Goal: Transaction & Acquisition: Purchase product/service

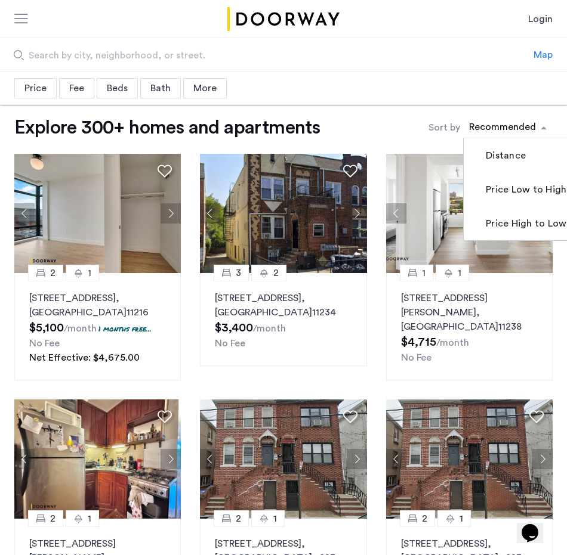
click at [506, 129] on div "sort-apartment" at bounding box center [502, 129] width 70 height 16
click at [508, 191] on label "Price Low to High" at bounding box center [524, 190] width 83 height 14
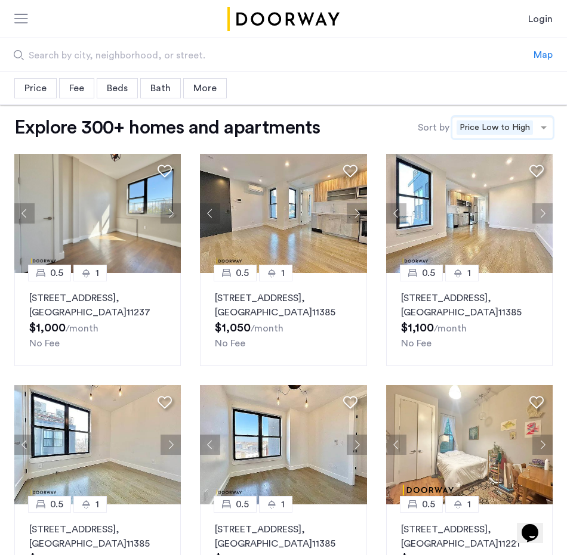
click at [115, 98] on div "Price Median price $3,546 $1 $8000 $1 $8000 $1 - $8000 * - **** Clear filter Ap…" at bounding box center [283, 88] width 567 height 33
click at [114, 92] on div "Beds" at bounding box center [117, 88] width 41 height 20
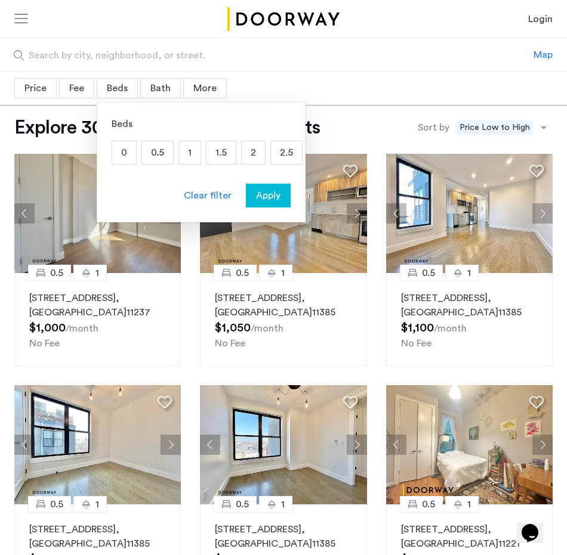
click at [187, 153] on p "1" at bounding box center [189, 152] width 21 height 23
click at [220, 154] on p "1.5" at bounding box center [220, 152] width 29 height 23
click at [253, 154] on p "2" at bounding box center [253, 152] width 23 height 23
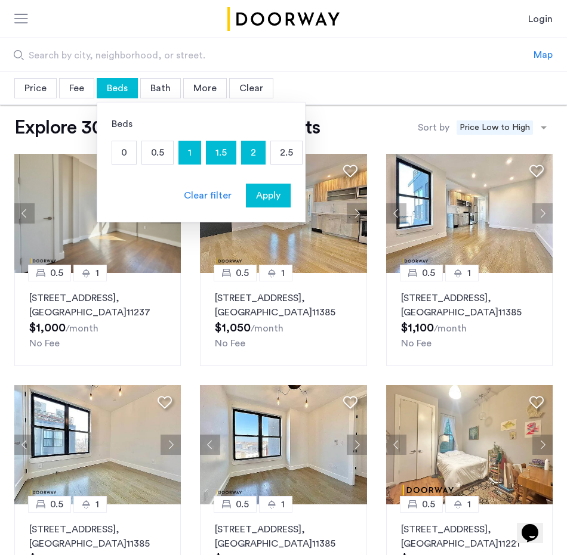
click at [270, 194] on span "Apply" at bounding box center [268, 195] width 24 height 14
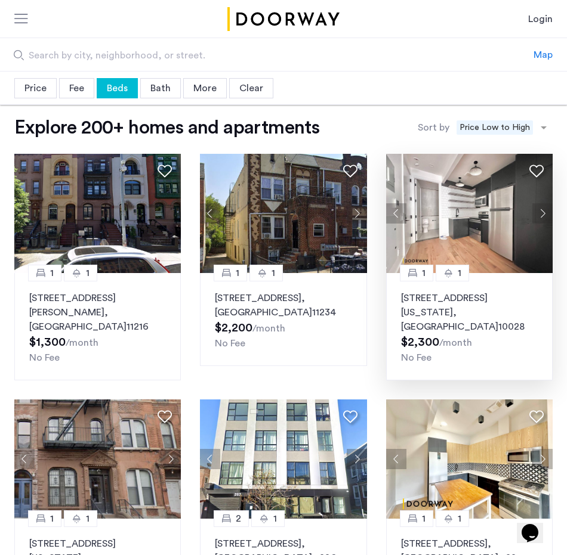
click at [434, 299] on p "1643 New York Avenue, Unit 1A, Brooklyn , NY 10028" at bounding box center [469, 312] width 137 height 43
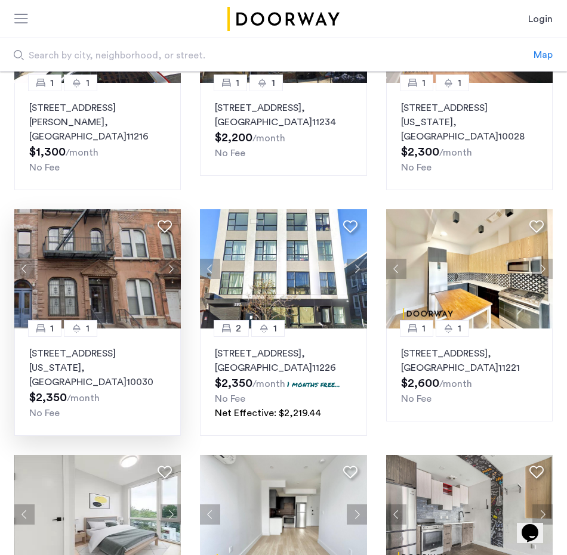
scroll to position [202, 0]
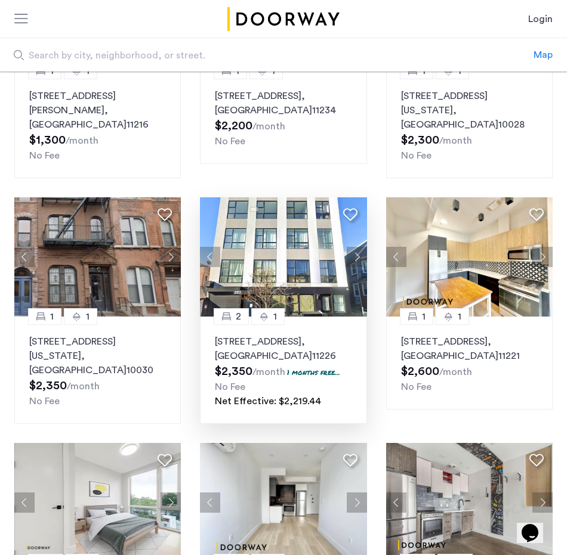
click at [266, 249] on img at bounding box center [283, 256] width 167 height 119
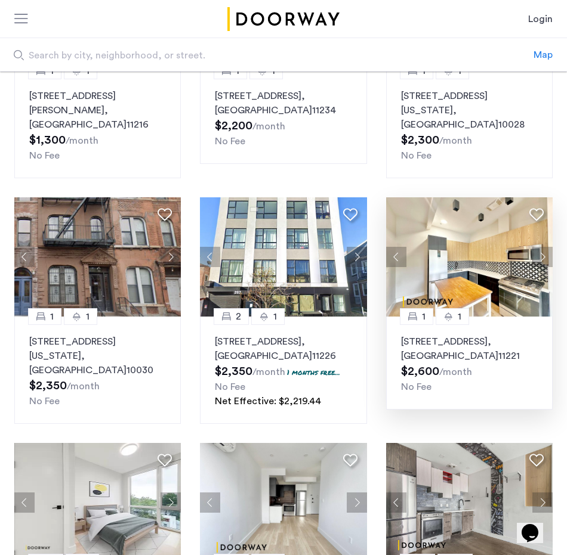
click at [455, 258] on img at bounding box center [469, 256] width 167 height 119
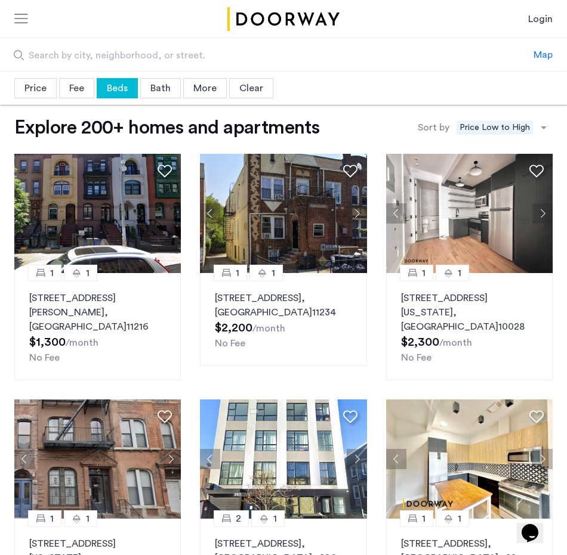
scroll to position [0, 0]
click at [213, 89] on div "More" at bounding box center [205, 88] width 44 height 20
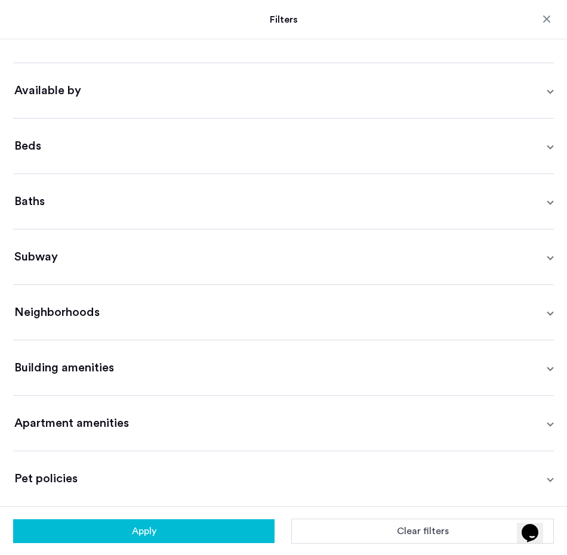
scroll to position [143, 0]
click at [111, 368] on span "Building amenities" at bounding box center [280, 368] width 533 height 17
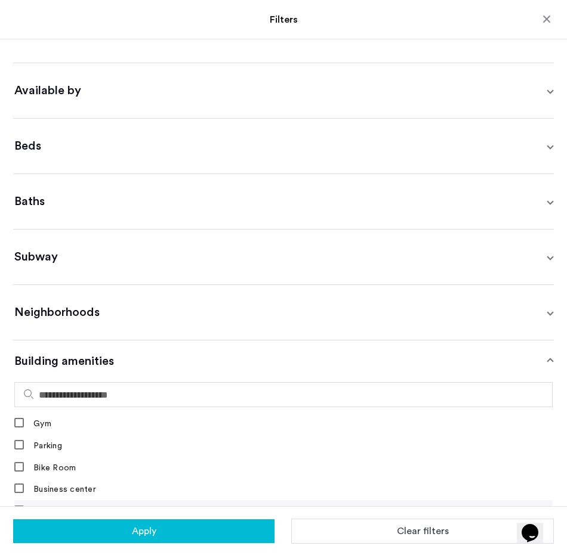
scroll to position [24, 0]
click at [103, 542] on button "Apply" at bounding box center [143, 532] width 261 height 24
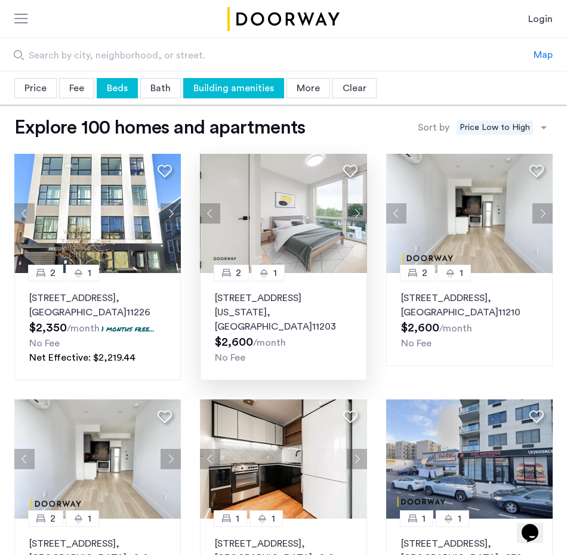
click at [301, 311] on span ", [GEOGRAPHIC_DATA]" at bounding box center [263, 320] width 97 height 24
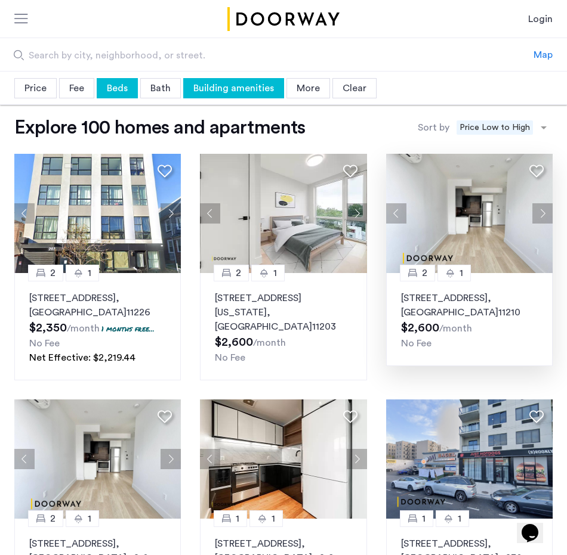
click at [420, 301] on p "1629 Brooklyn Avenue, Unit 3C, Brooklyn , NY 11210" at bounding box center [469, 305] width 137 height 29
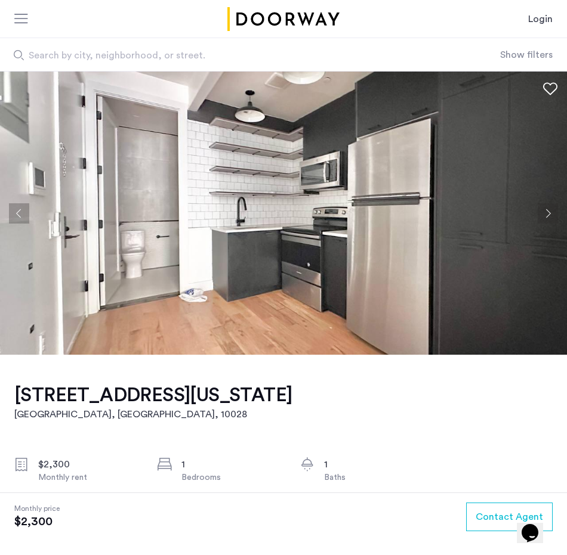
click at [549, 210] on button "Next apartment" at bounding box center [547, 213] width 20 height 20
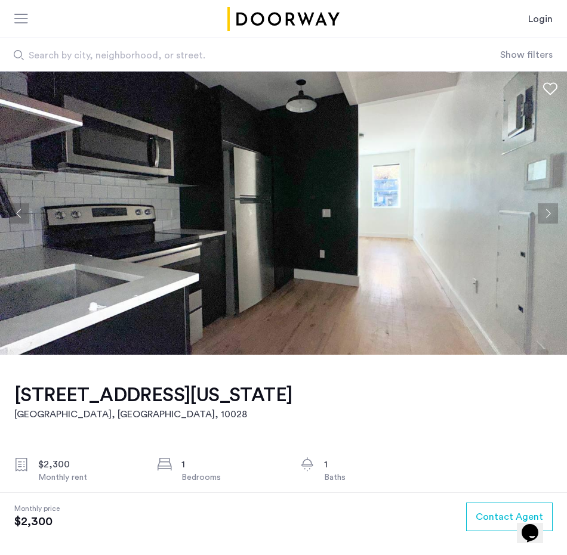
click at [549, 210] on button "Next apartment" at bounding box center [547, 213] width 20 height 20
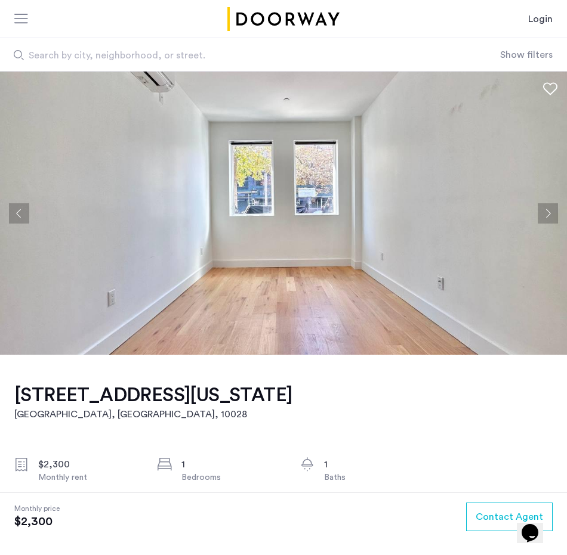
click at [549, 210] on button "Next apartment" at bounding box center [547, 213] width 20 height 20
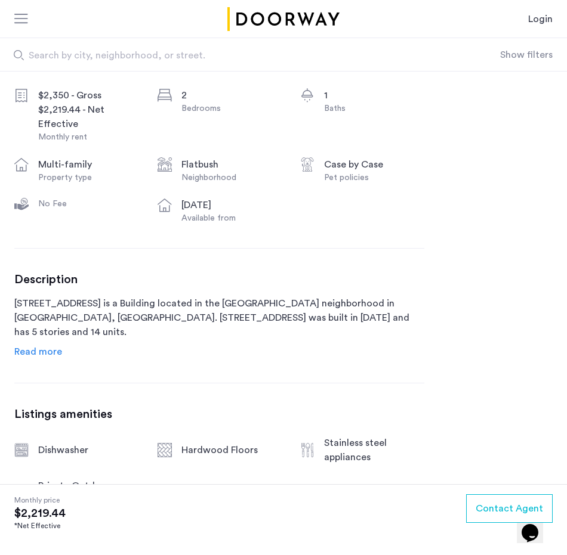
scroll to position [385, 0]
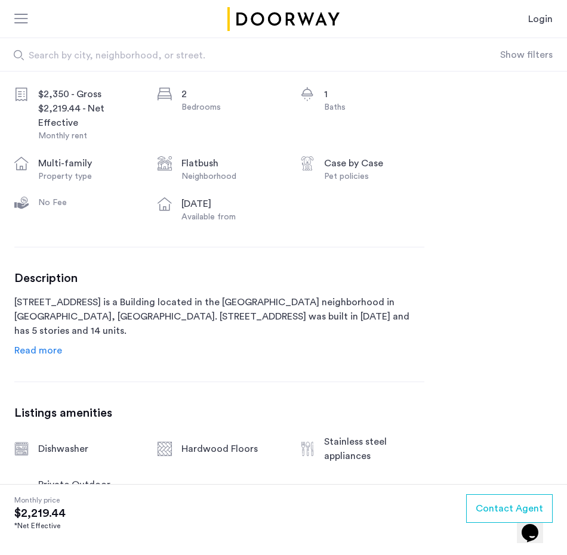
click at [53, 351] on span "Read more" at bounding box center [38, 351] width 48 height 10
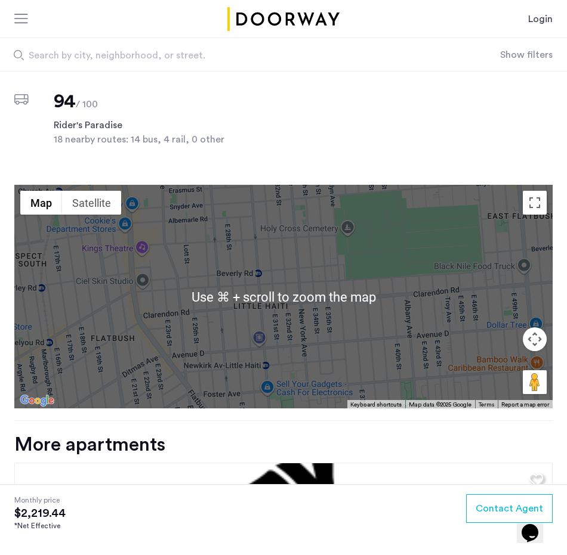
scroll to position [1370, 0]
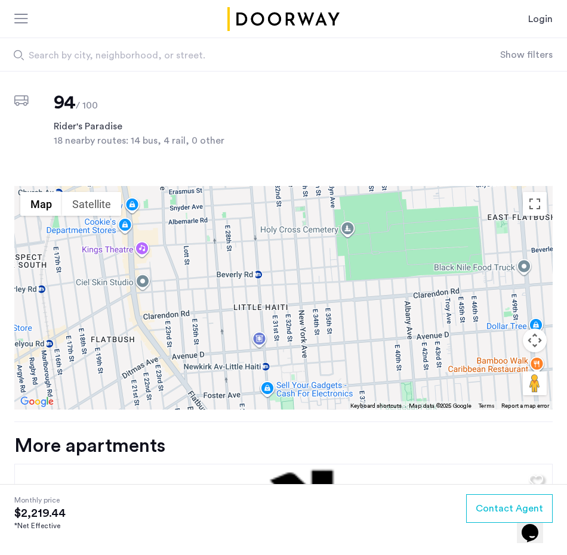
drag, startPoint x: 537, startPoint y: 298, endPoint x: 502, endPoint y: 268, distance: 45.3
click at [502, 268] on div "Use ⌘ + scroll to zoom the map Map Terrain Satellite Labels Keyboard shortcuts …" at bounding box center [283, 298] width 538 height 224
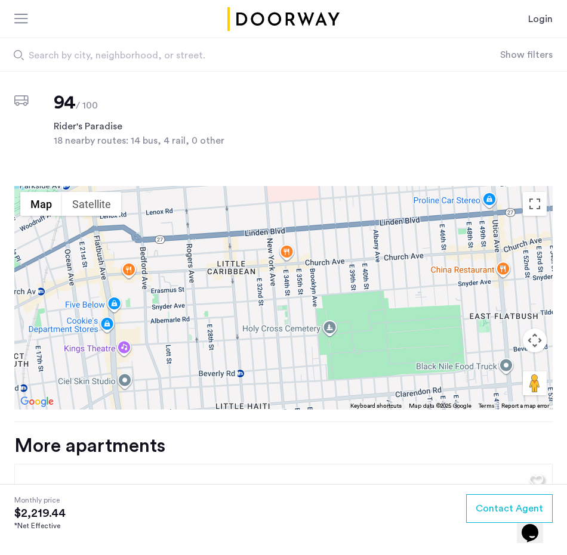
drag, startPoint x: 502, startPoint y: 268, endPoint x: 484, endPoint y: 366, distance: 98.9
click at [484, 366] on div "Use ⌘ + scroll to zoom the map Map Terrain Satellite Labels Keyboard shortcuts …" at bounding box center [283, 298] width 538 height 224
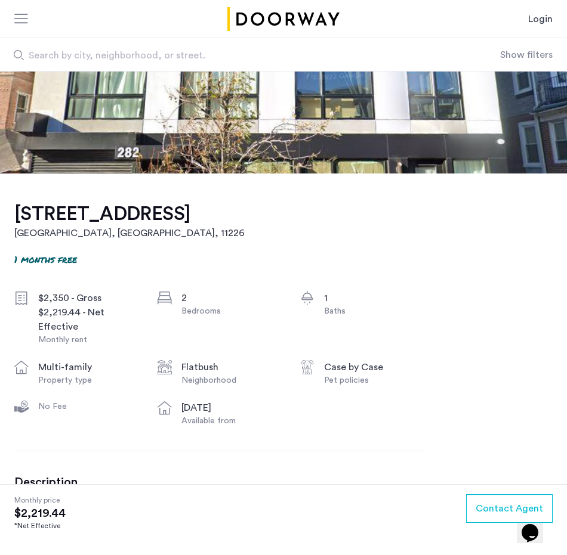
scroll to position [185, 0]
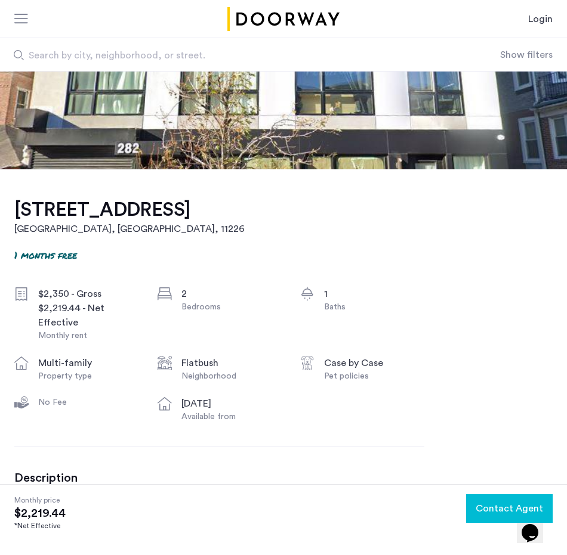
click at [480, 511] on span "Contact Agent" at bounding box center [508, 509] width 67 height 14
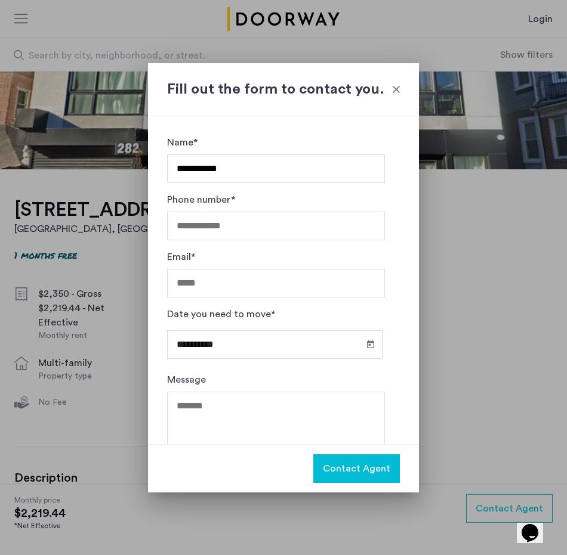
type input "**********"
click at [363, 341] on span "Open calendar" at bounding box center [370, 344] width 29 height 29
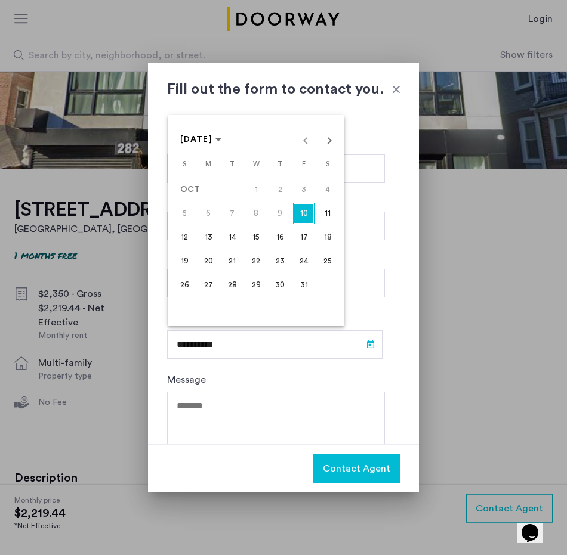
click at [323, 258] on span "25" at bounding box center [327, 261] width 21 height 21
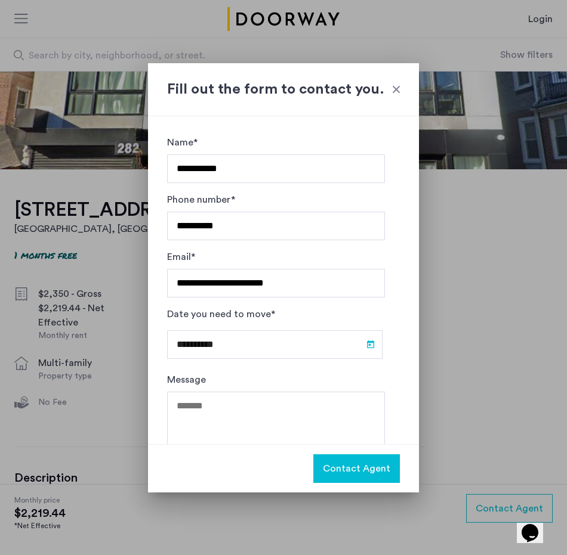
type input "**********"
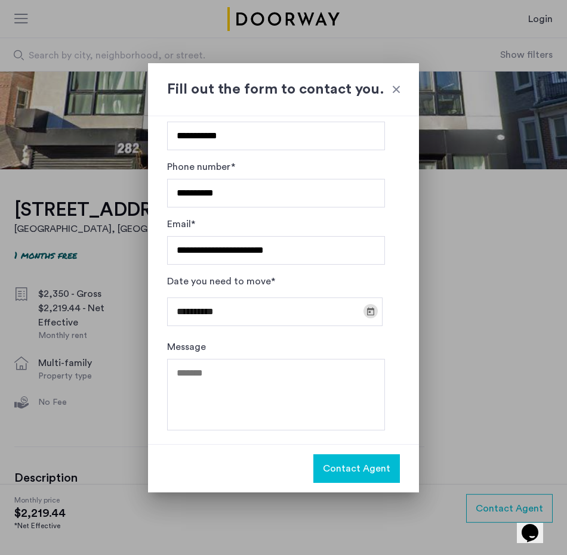
scroll to position [32, 0]
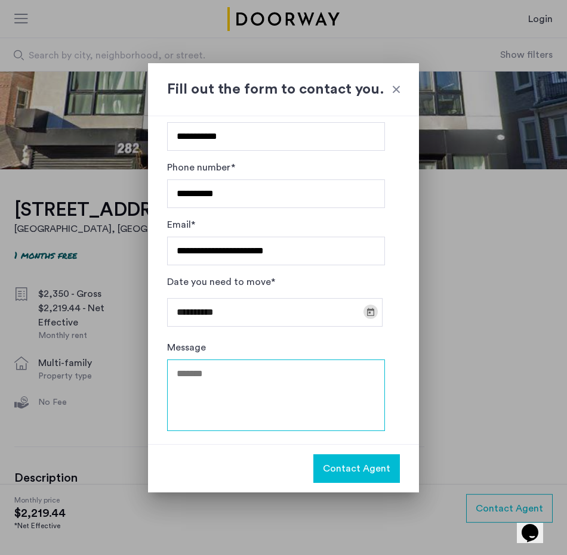
click at [234, 372] on textarea "Message" at bounding box center [276, 396] width 218 height 72
type textarea "*"
type textarea "**********"
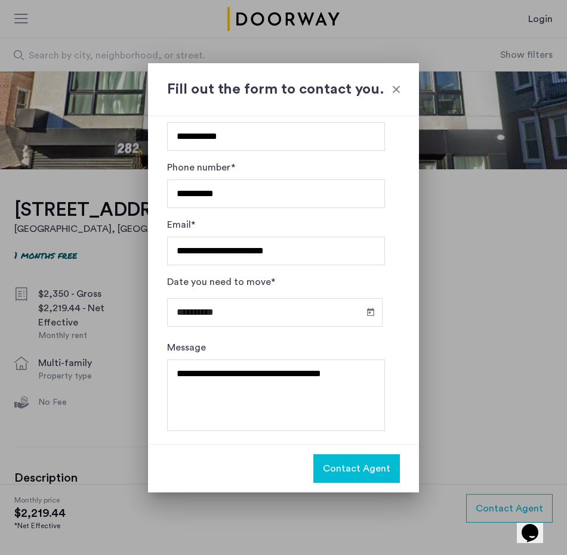
click at [394, 91] on div at bounding box center [396, 90] width 12 height 12
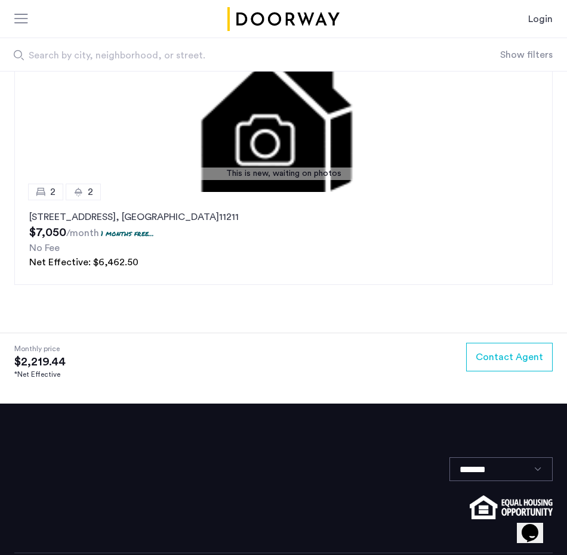
scroll to position [2317, 0]
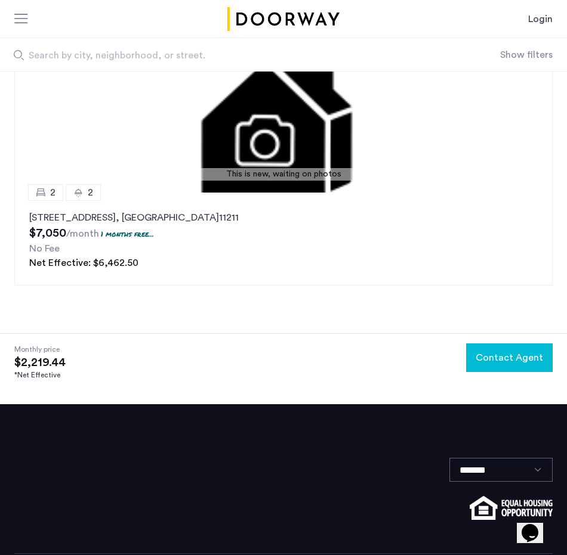
click at [505, 351] on span "Contact Agent" at bounding box center [508, 358] width 67 height 14
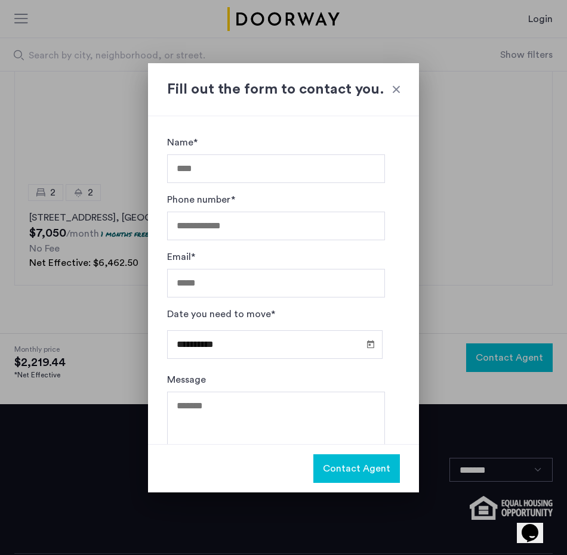
scroll to position [0, 0]
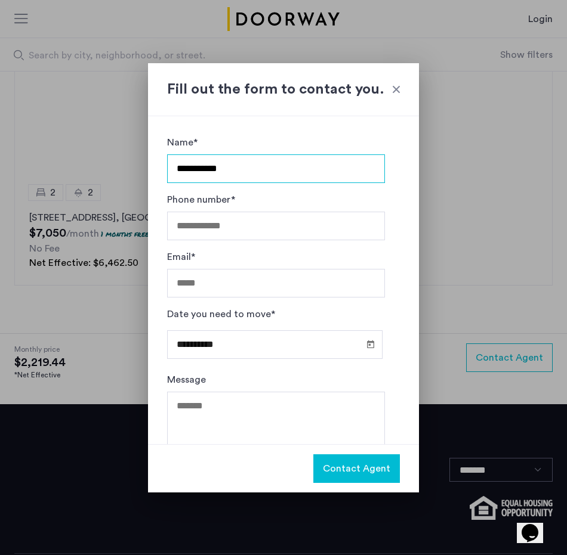
type input "**********"
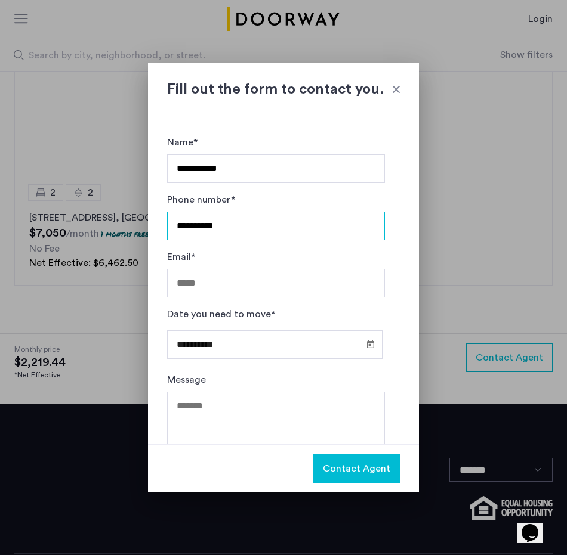
type input "**********"
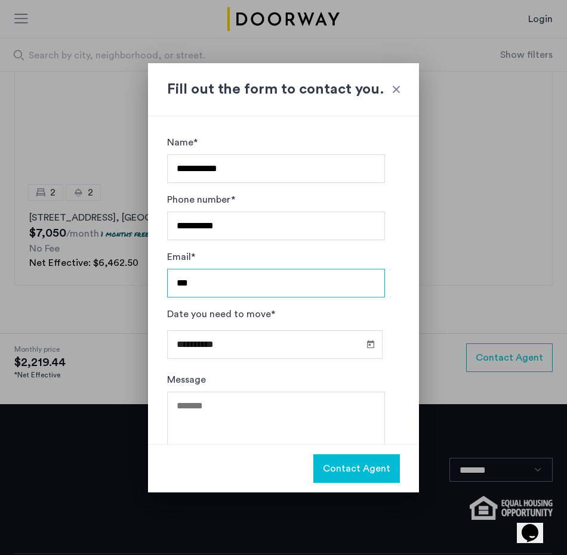
type input "****"
type input "**********"
click at [367, 352] on span "Open calendar" at bounding box center [370, 344] width 29 height 29
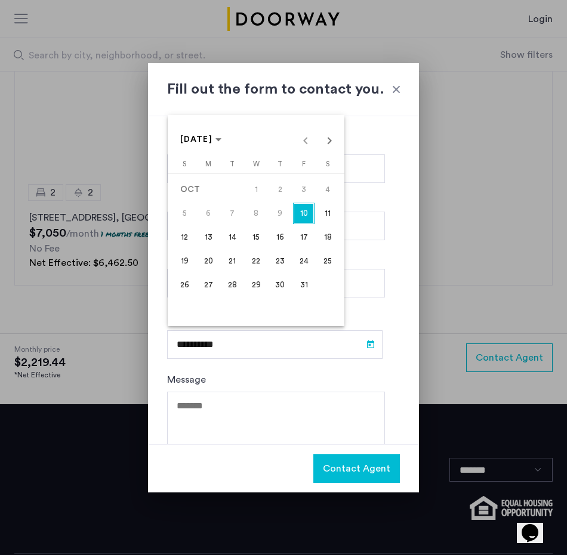
click at [329, 265] on span "25" at bounding box center [327, 261] width 21 height 21
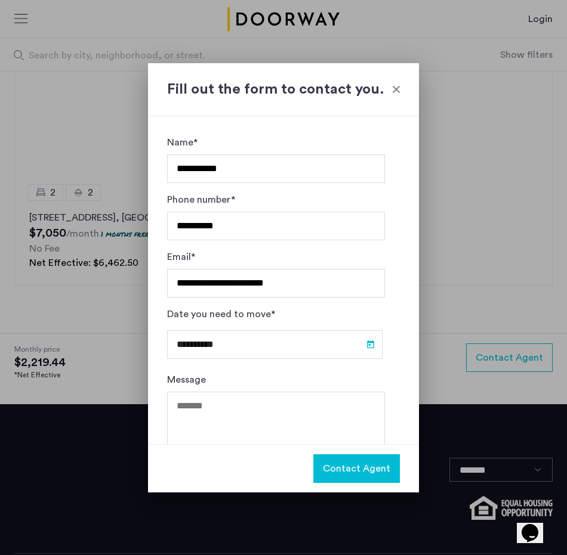
type input "**********"
click at [239, 415] on textarea "Message" at bounding box center [276, 428] width 218 height 72
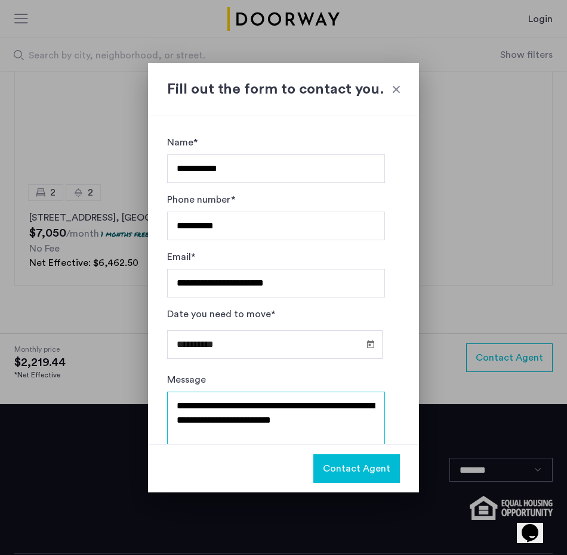
type textarea "**********"
click at [377, 468] on span "Contact Agent" at bounding box center [356, 469] width 67 height 14
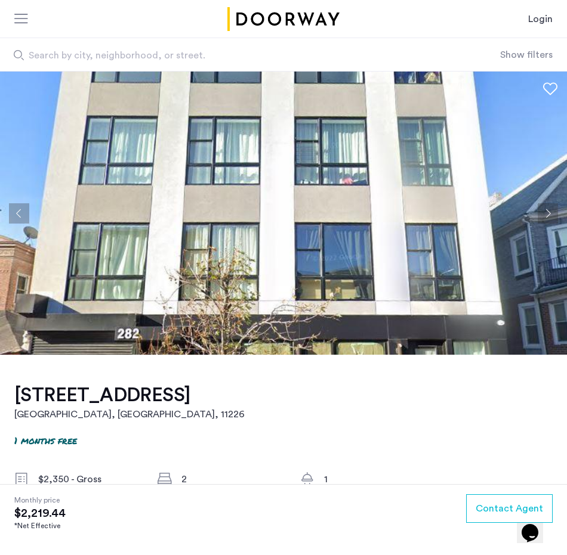
click at [551, 212] on button "Next apartment" at bounding box center [547, 213] width 20 height 20
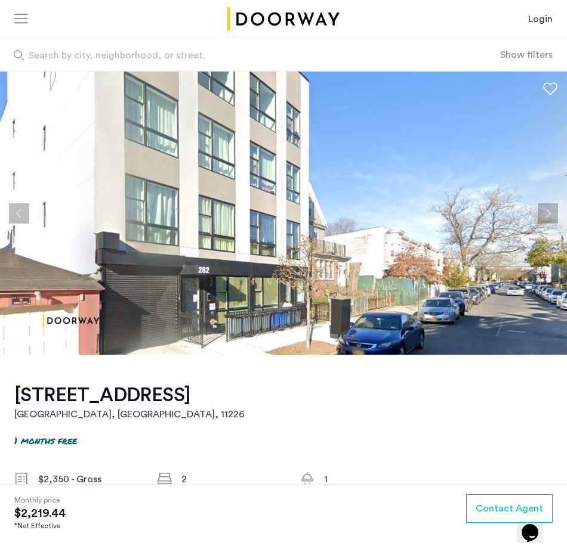
click at [551, 212] on button "Next apartment" at bounding box center [547, 213] width 20 height 20
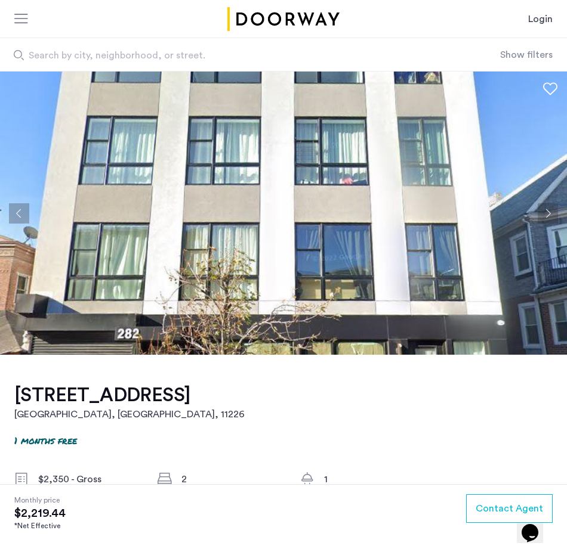
click at [551, 212] on button "Next apartment" at bounding box center [547, 213] width 20 height 20
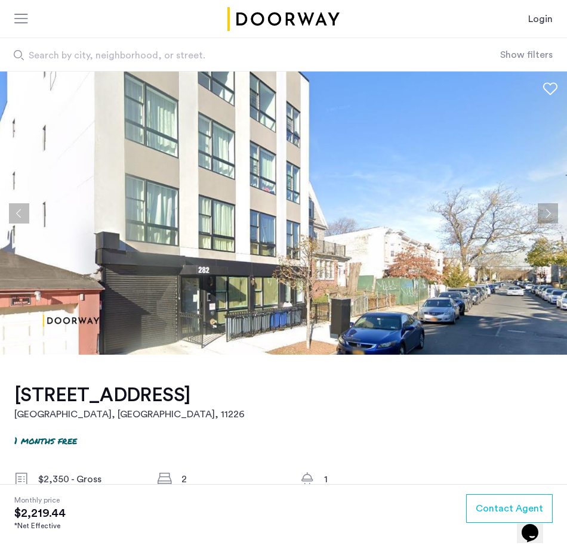
click at [551, 212] on button "Next apartment" at bounding box center [547, 213] width 20 height 20
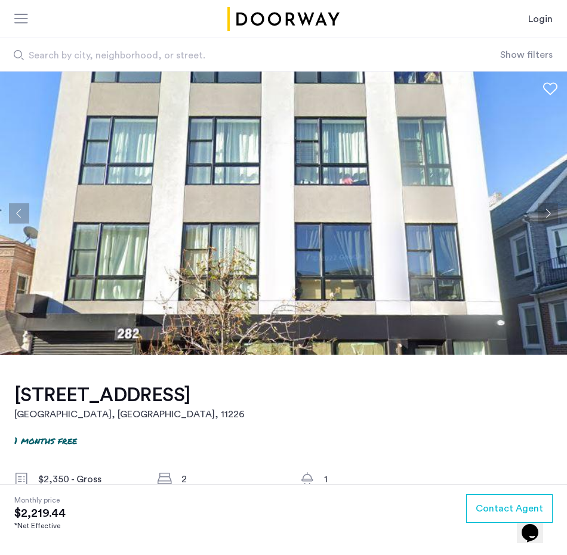
click at [551, 212] on button "Next apartment" at bounding box center [547, 213] width 20 height 20
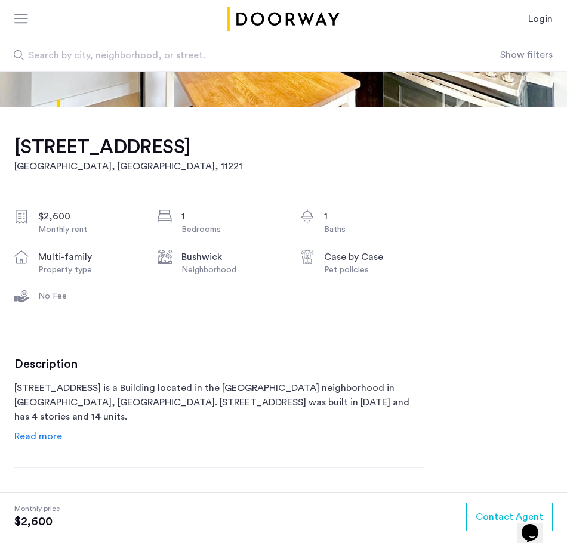
scroll to position [270, 0]
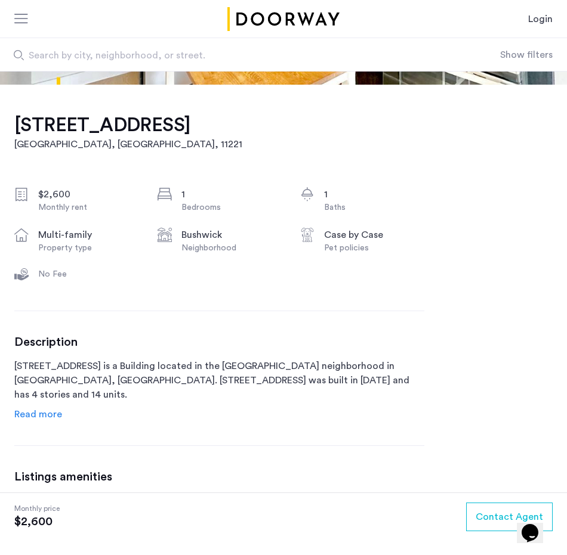
click at [50, 419] on span "Read more" at bounding box center [38, 415] width 48 height 10
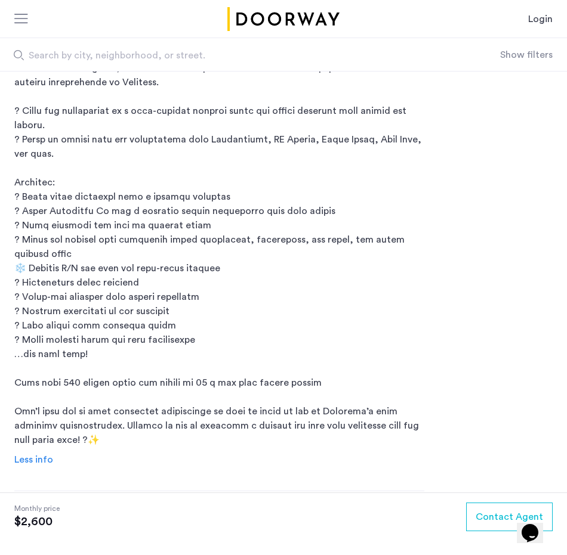
scroll to position [640, 0]
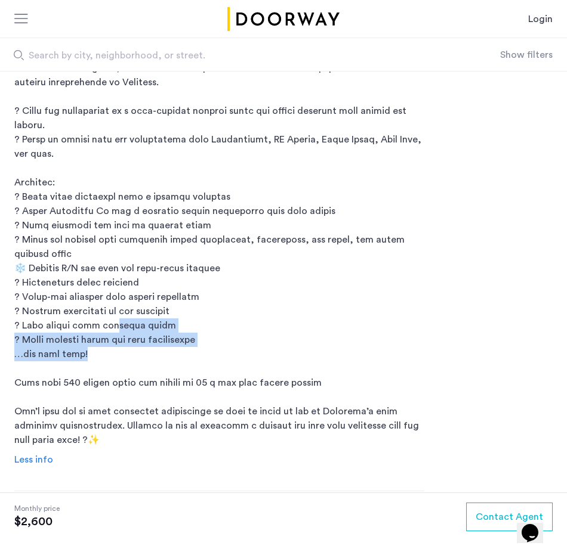
drag, startPoint x: 107, startPoint y: 333, endPoint x: 103, endPoint y: 362, distance: 28.9
click at [103, 362] on p "1153 Broadway is a Building located in the Bushwick neighborhood in Brooklyn, N…" at bounding box center [219, 218] width 410 height 458
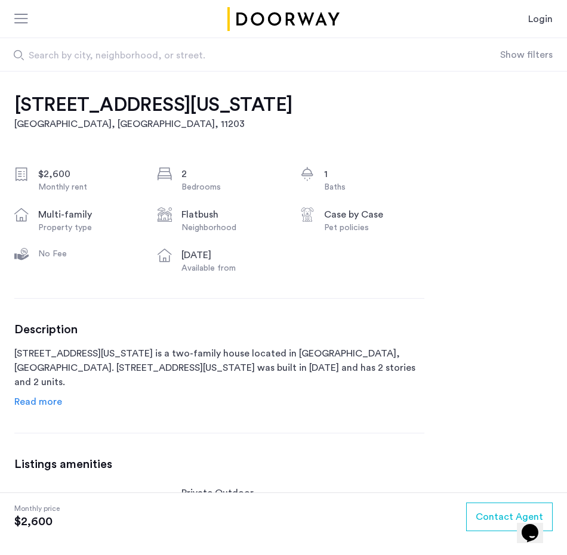
scroll to position [291, 0]
click at [48, 401] on span "Read more" at bounding box center [38, 402] width 48 height 10
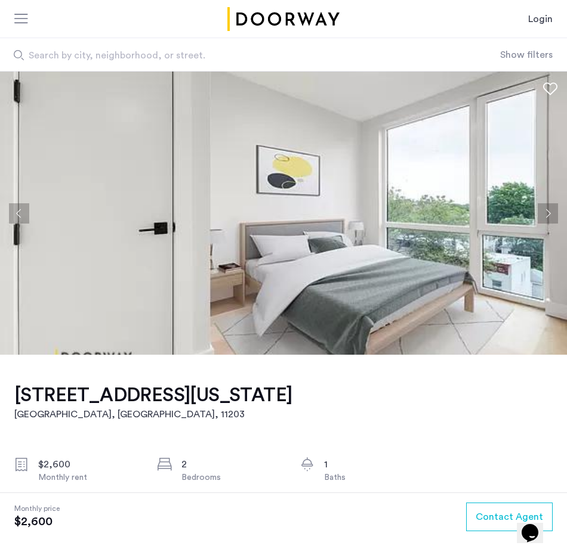
scroll to position [0, 0]
click at [548, 209] on button "Next apartment" at bounding box center [547, 213] width 20 height 20
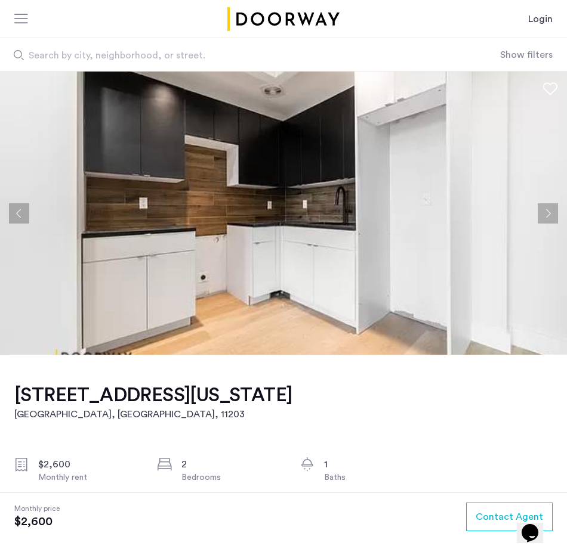
click at [548, 209] on button "Next apartment" at bounding box center [547, 213] width 20 height 20
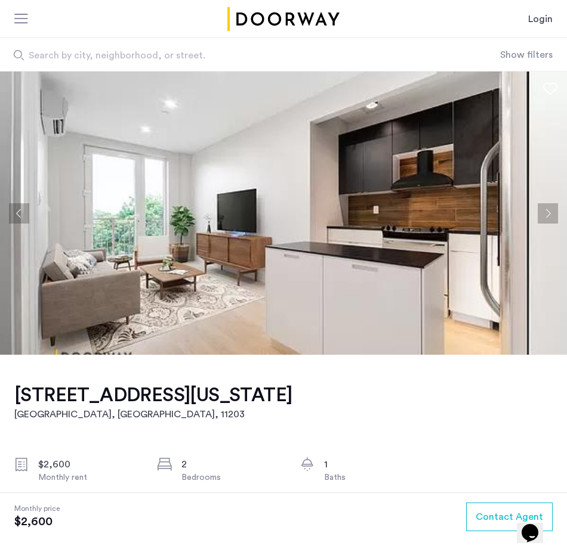
click at [548, 209] on button "Next apartment" at bounding box center [547, 213] width 20 height 20
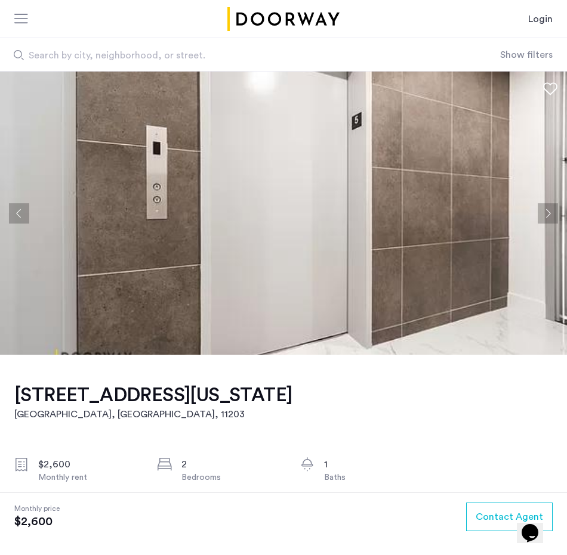
click at [548, 209] on button "Next apartment" at bounding box center [547, 213] width 20 height 20
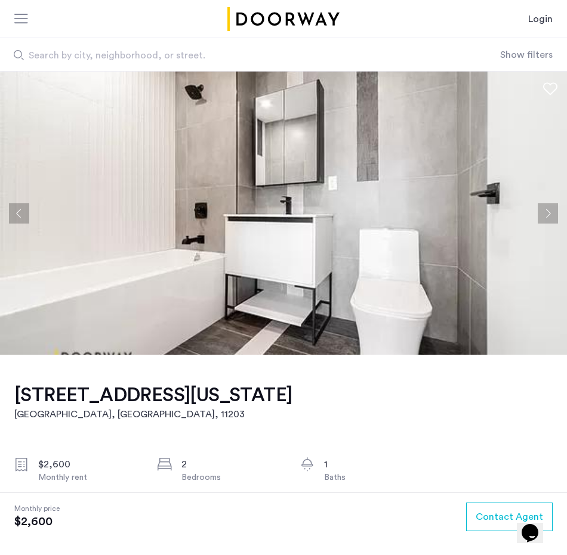
click at [548, 209] on button "Next apartment" at bounding box center [547, 213] width 20 height 20
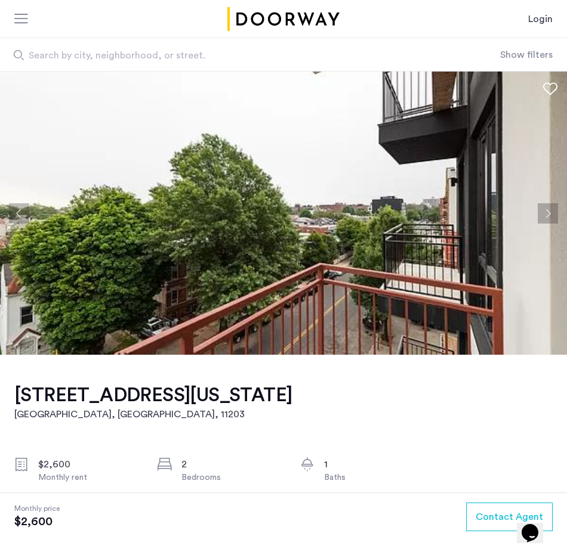
click at [548, 209] on button "Next apartment" at bounding box center [547, 213] width 20 height 20
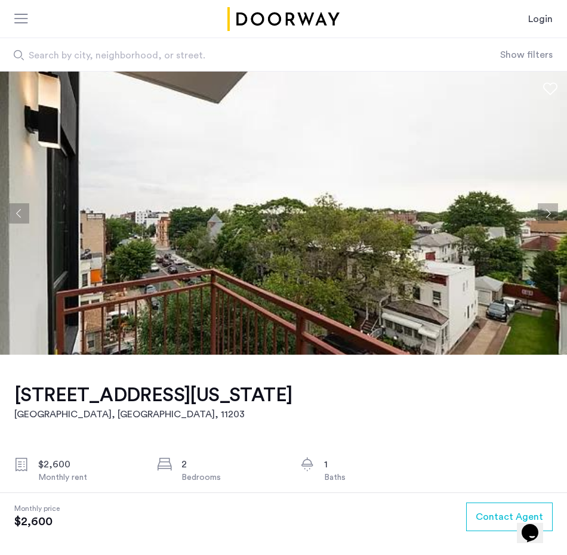
click at [548, 209] on button "Next apartment" at bounding box center [547, 213] width 20 height 20
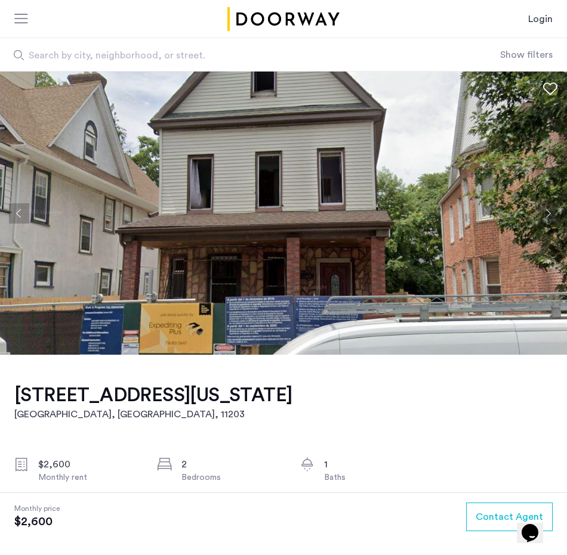
click at [548, 209] on button "Next apartment" at bounding box center [547, 213] width 20 height 20
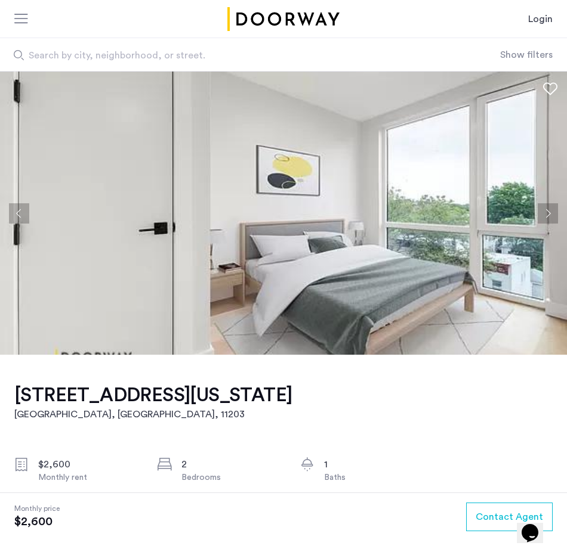
click at [548, 209] on button "Next apartment" at bounding box center [547, 213] width 20 height 20
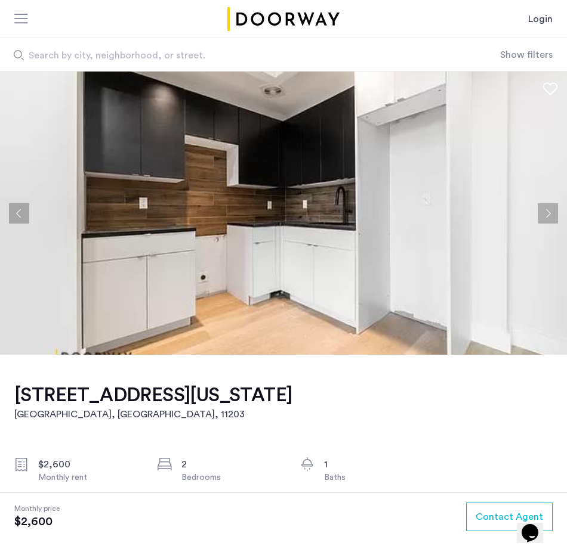
click at [548, 209] on button "Next apartment" at bounding box center [547, 213] width 20 height 20
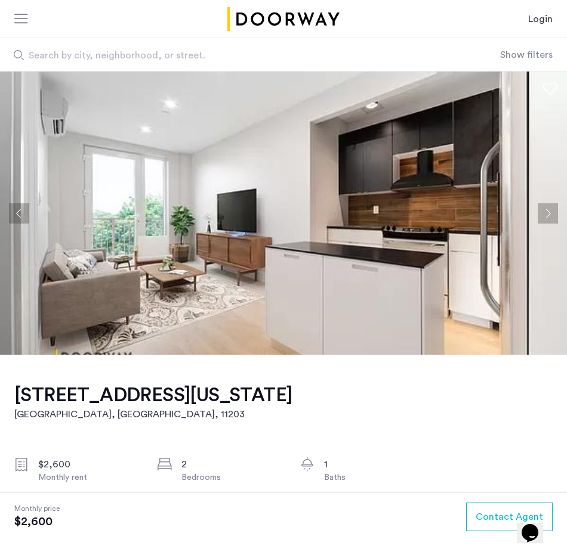
click at [550, 211] on button "Next apartment" at bounding box center [547, 213] width 20 height 20
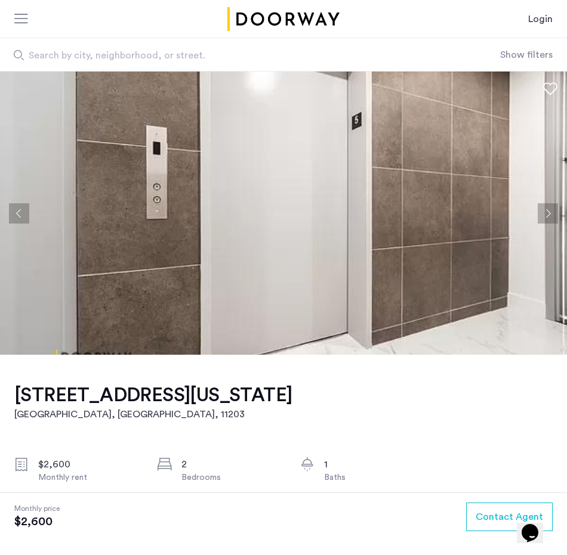
click at [550, 211] on button "Next apartment" at bounding box center [547, 213] width 20 height 20
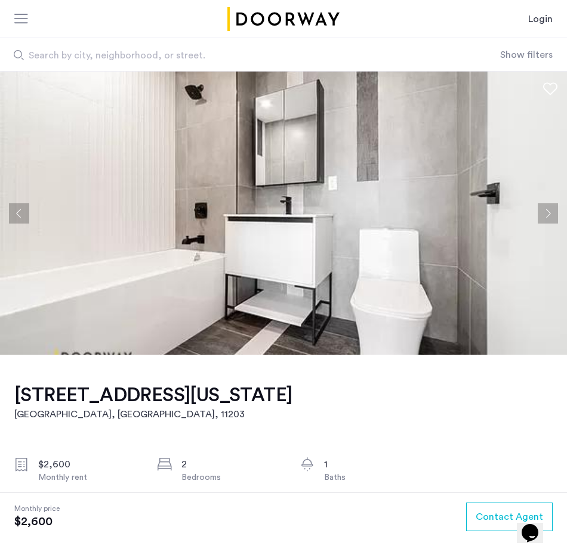
click at [550, 211] on button "Next apartment" at bounding box center [547, 213] width 20 height 20
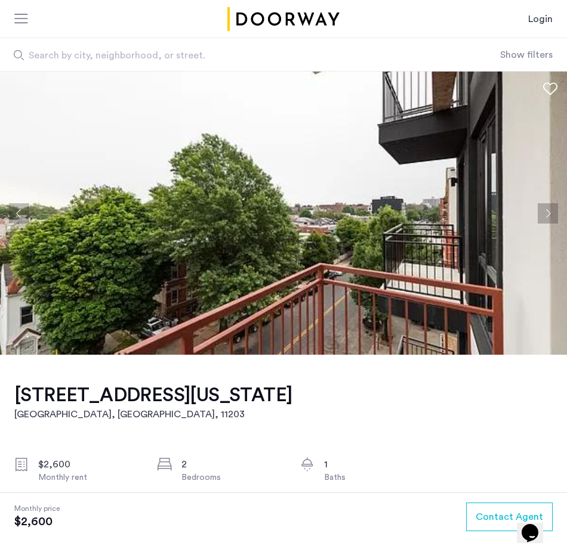
click at [550, 211] on button "Next apartment" at bounding box center [547, 213] width 20 height 20
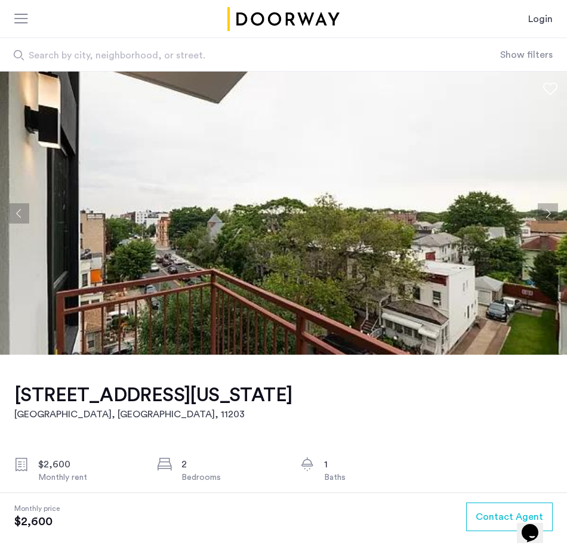
click at [550, 211] on button "Next apartment" at bounding box center [547, 213] width 20 height 20
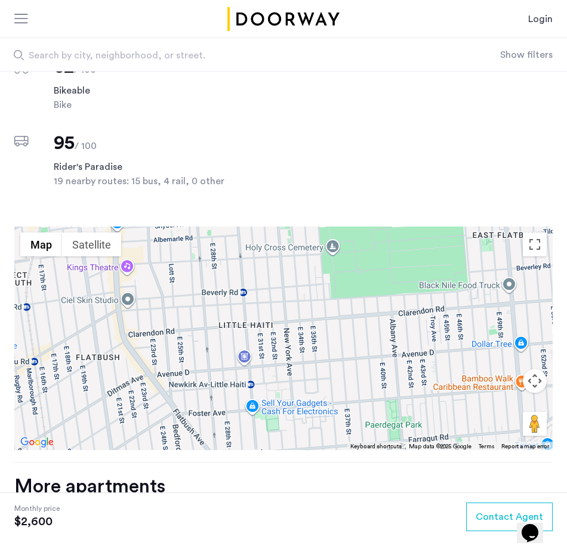
scroll to position [1390, 0]
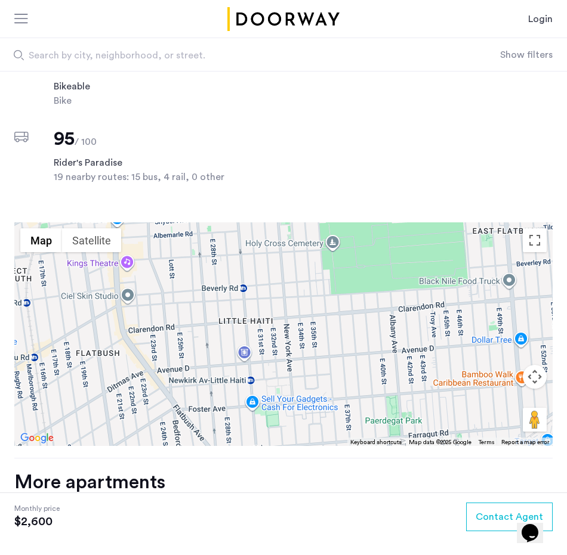
drag, startPoint x: 537, startPoint y: 337, endPoint x: 518, endPoint y: 363, distance: 32.0
click at [518, 363] on div "Use ⌘ + scroll to zoom the map Map Terrain Satellite Labels Keyboard shortcuts …" at bounding box center [283, 334] width 538 height 224
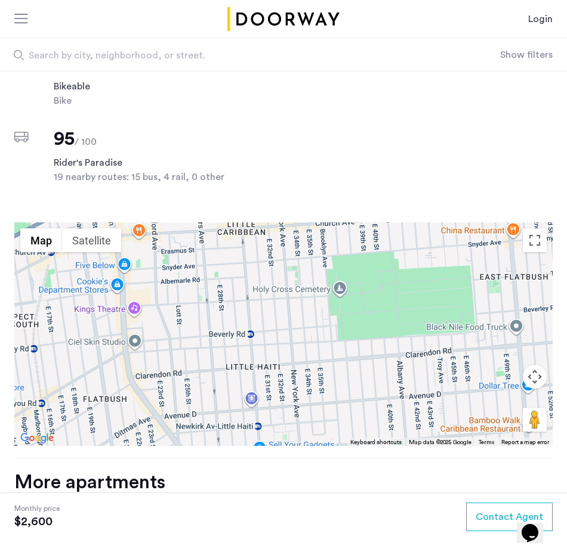
drag, startPoint x: 478, startPoint y: 342, endPoint x: 486, endPoint y: 387, distance: 46.1
click at [486, 387] on div at bounding box center [283, 334] width 538 height 224
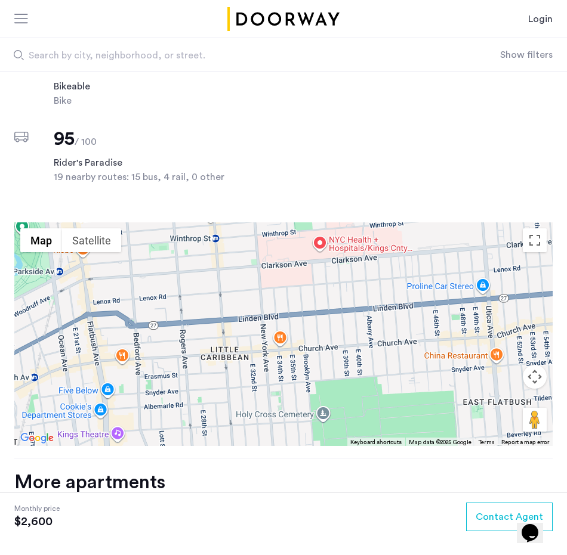
drag, startPoint x: 419, startPoint y: 330, endPoint x: 402, endPoint y: 457, distance: 128.1
click at [402, 457] on div "1244 New York Avenue, Unit 3A Brooklyn, NY , 11203 $2,600 Monthly rent 2 Bedroo…" at bounding box center [283, 107] width 567 height 2285
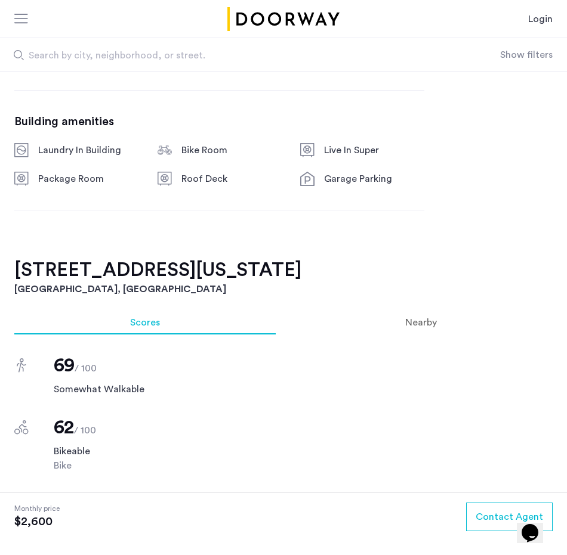
scroll to position [920, 0]
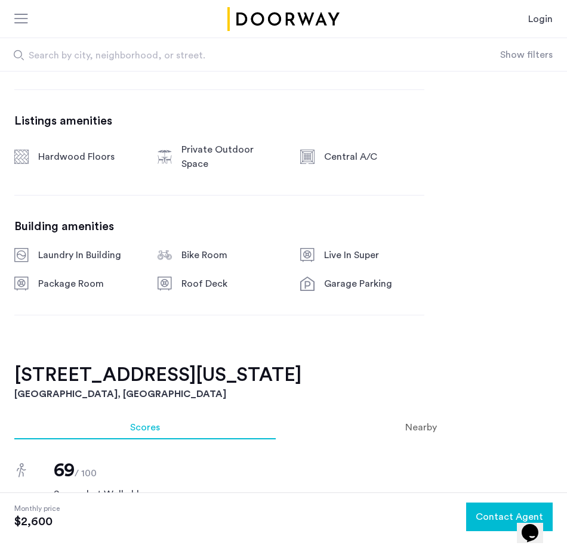
click at [486, 517] on span "Contact Agent" at bounding box center [508, 517] width 67 height 14
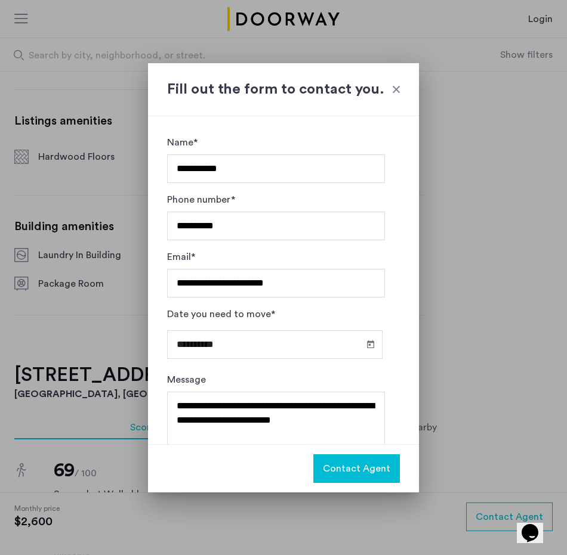
click at [352, 466] on span "Contact Agent" at bounding box center [356, 469] width 67 height 14
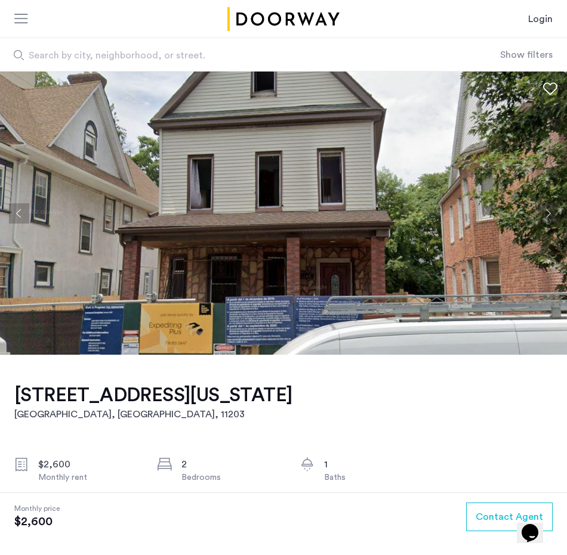
drag, startPoint x: 11, startPoint y: 396, endPoint x: 275, endPoint y: 400, distance: 264.2
copy h1 "1244 New York Avenue, Unit 3A"
click at [544, 218] on button "Next apartment" at bounding box center [547, 213] width 20 height 20
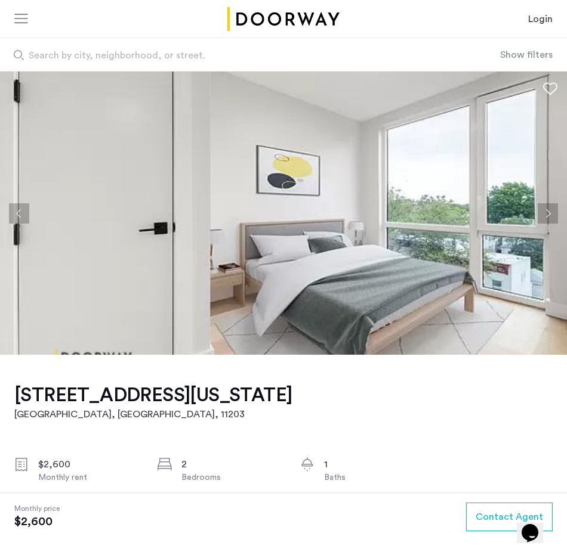
click at [544, 218] on button "Next apartment" at bounding box center [547, 213] width 20 height 20
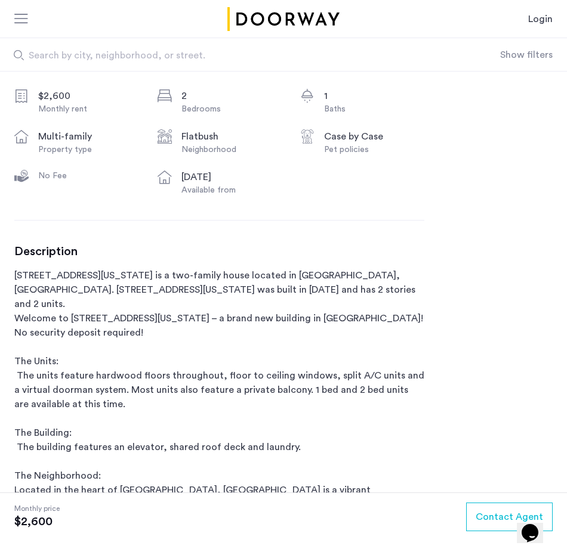
scroll to position [374, 0]
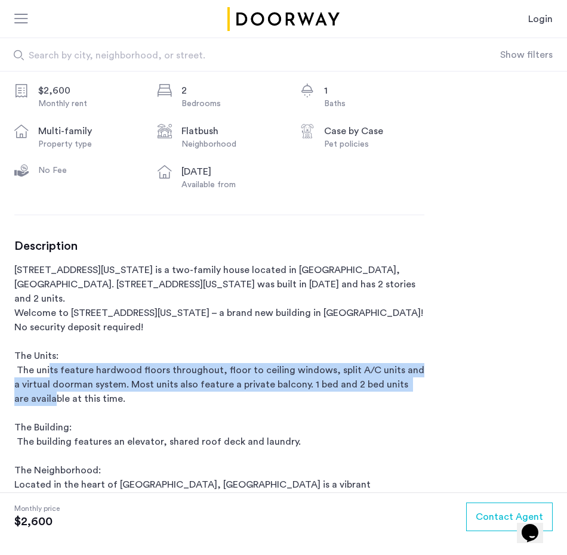
drag, startPoint x: 127, startPoint y: 354, endPoint x: 120, endPoint y: 395, distance: 41.1
click at [120, 395] on p "1244 New York Avenue is a two-family house located in Brooklyn, NY. 1244 New Yo…" at bounding box center [219, 427] width 410 height 329
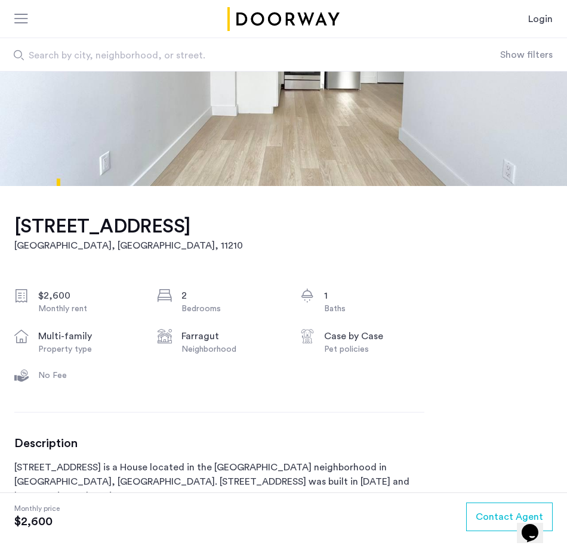
scroll to position [160, 0]
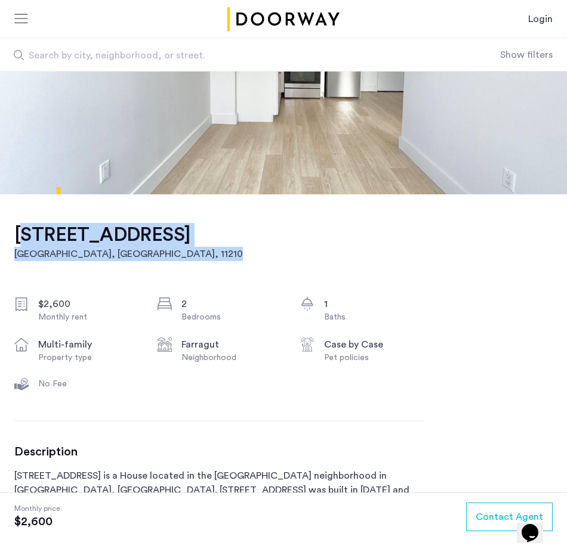
drag, startPoint x: 280, startPoint y: 234, endPoint x: 15, endPoint y: 234, distance: 264.8
click at [15, 234] on div "[STREET_ADDRESS] $2,600 Monthly rent 2 Bedrooms 1 Baths multi-family Property t…" at bounding box center [219, 504] width 410 height 620
copy link "[STREET_ADDRESS]"
click at [319, 251] on div "[STREET_ADDRESS] $2,600 Monthly rent 2 Bedrooms 1 Baths multi-family Property t…" at bounding box center [219, 504] width 410 height 620
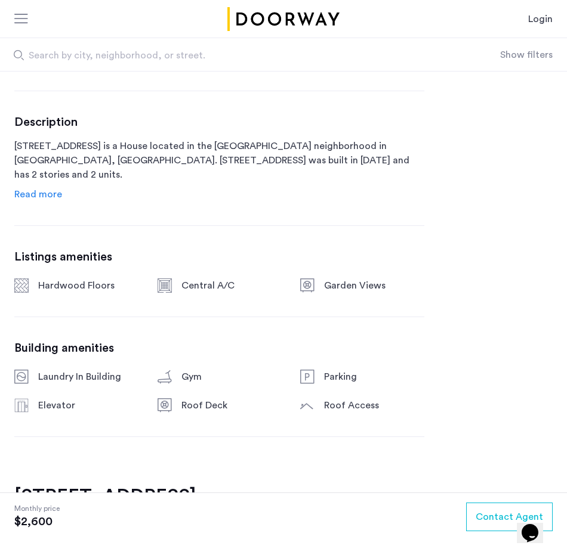
scroll to position [494, 0]
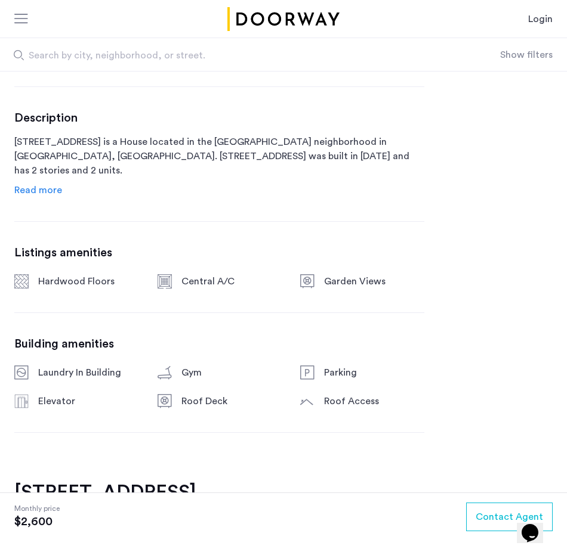
click at [40, 195] on span "Read more" at bounding box center [38, 190] width 48 height 10
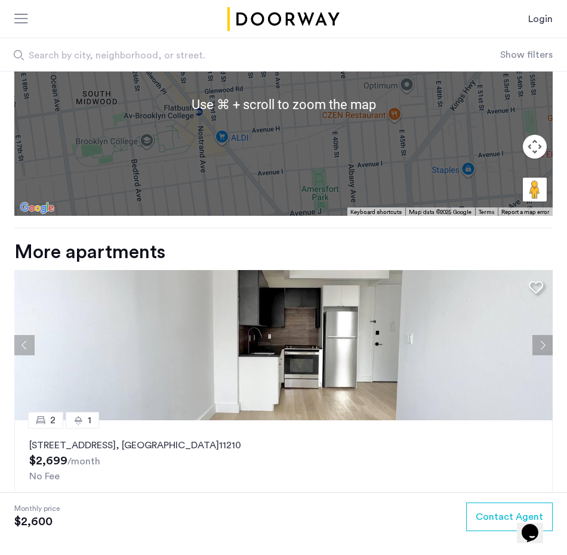
scroll to position [1657, 0]
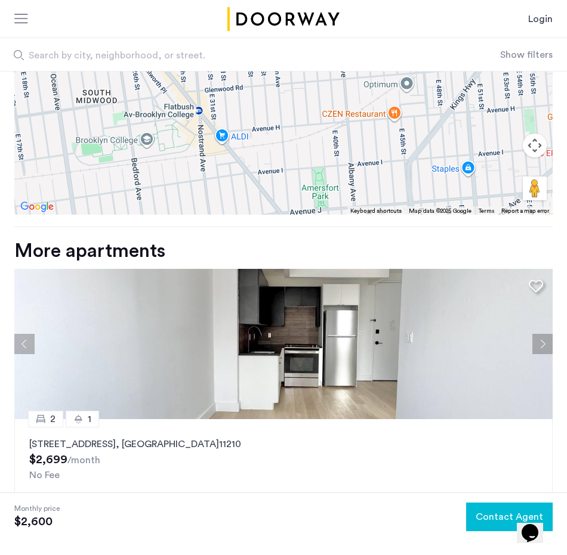
click at [501, 521] on span "Contact Agent" at bounding box center [508, 517] width 67 height 14
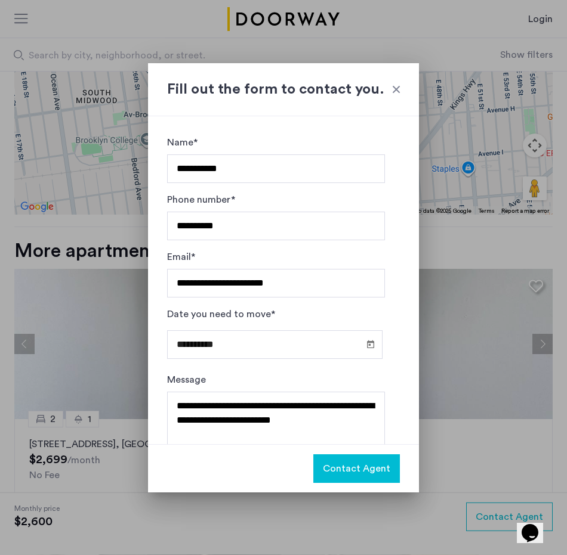
click at [371, 471] on span "Contact Agent" at bounding box center [356, 469] width 67 height 14
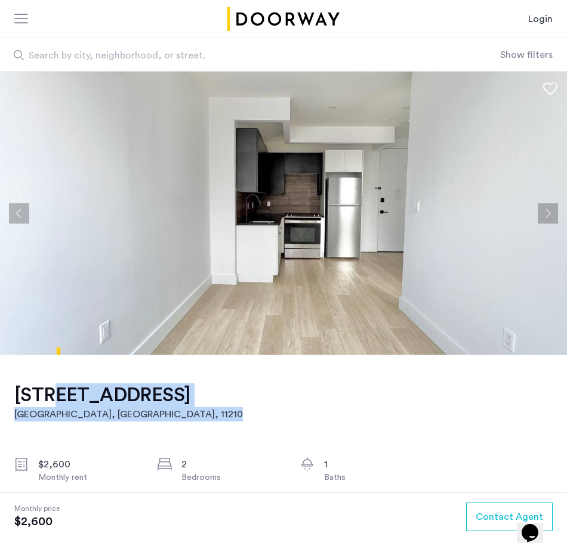
drag, startPoint x: 286, startPoint y: 400, endPoint x: 41, endPoint y: 384, distance: 246.3
click at [129, 411] on h2 "[GEOGRAPHIC_DATA]" at bounding box center [128, 414] width 228 height 14
drag, startPoint x: 10, startPoint y: 392, endPoint x: 274, endPoint y: 397, distance: 264.3
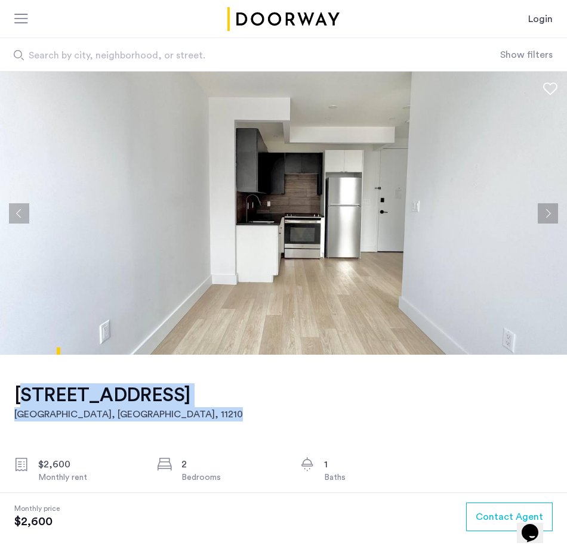
drag, startPoint x: 11, startPoint y: 393, endPoint x: 104, endPoint y: 415, distance: 96.1
copy link "[STREET_ADDRESS]"
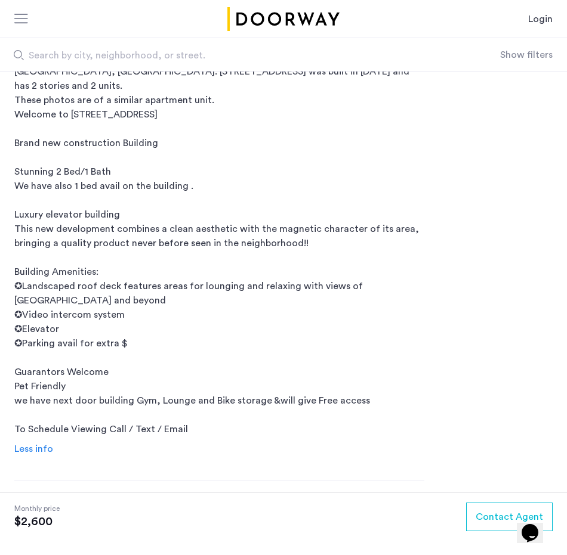
scroll to position [587, 0]
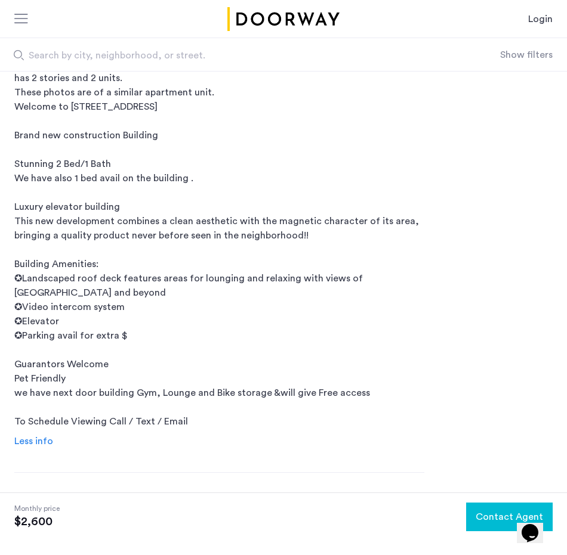
click at [483, 515] on span "Contact Agent" at bounding box center [508, 517] width 67 height 14
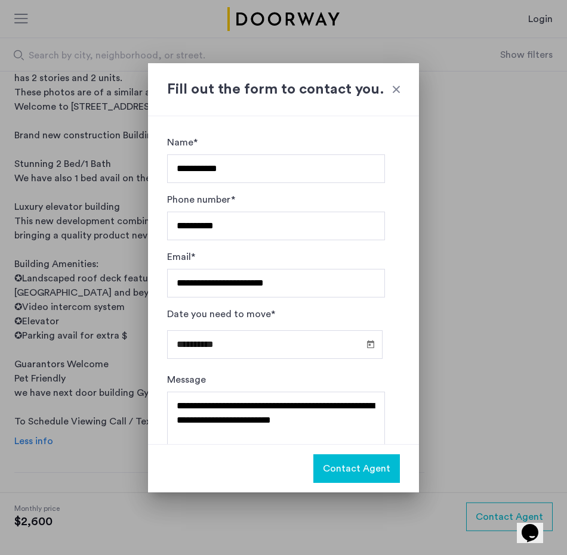
click at [373, 465] on span "Contact Agent" at bounding box center [356, 469] width 67 height 14
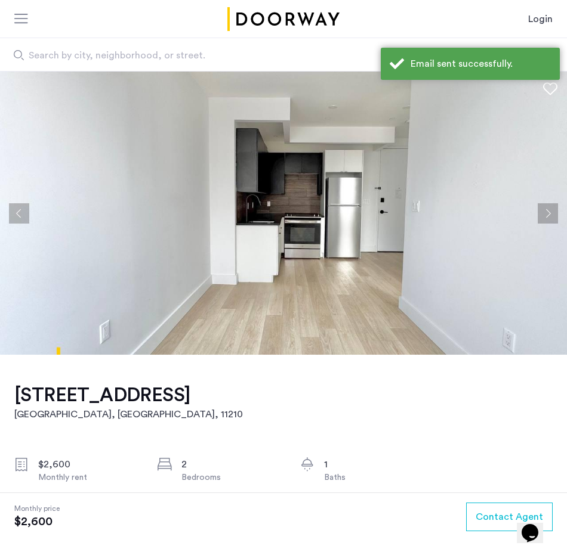
scroll to position [587, 0]
